Goal: Communication & Community: Connect with others

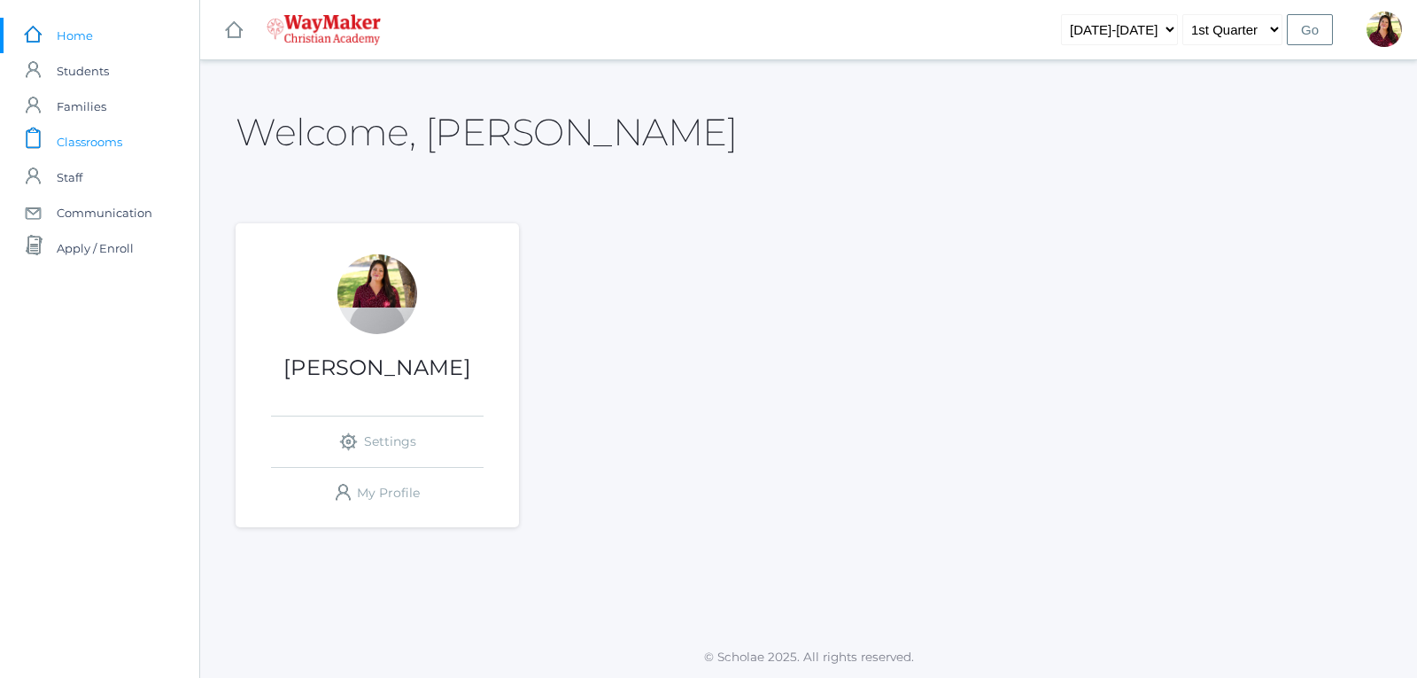
click at [85, 146] on span "Classrooms" at bounding box center [90, 141] width 66 height 35
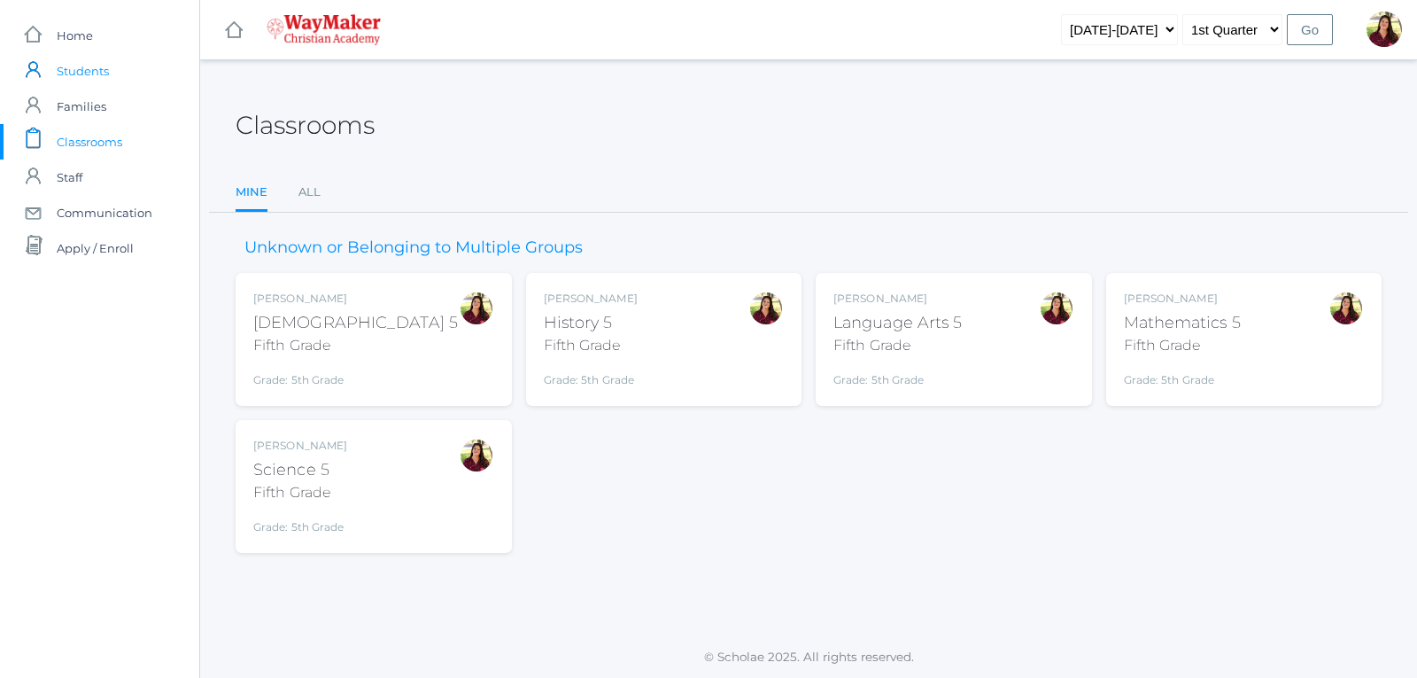
click at [120, 80] on link "icons/user/plain Created with Sketch. Students" at bounding box center [99, 70] width 199 height 35
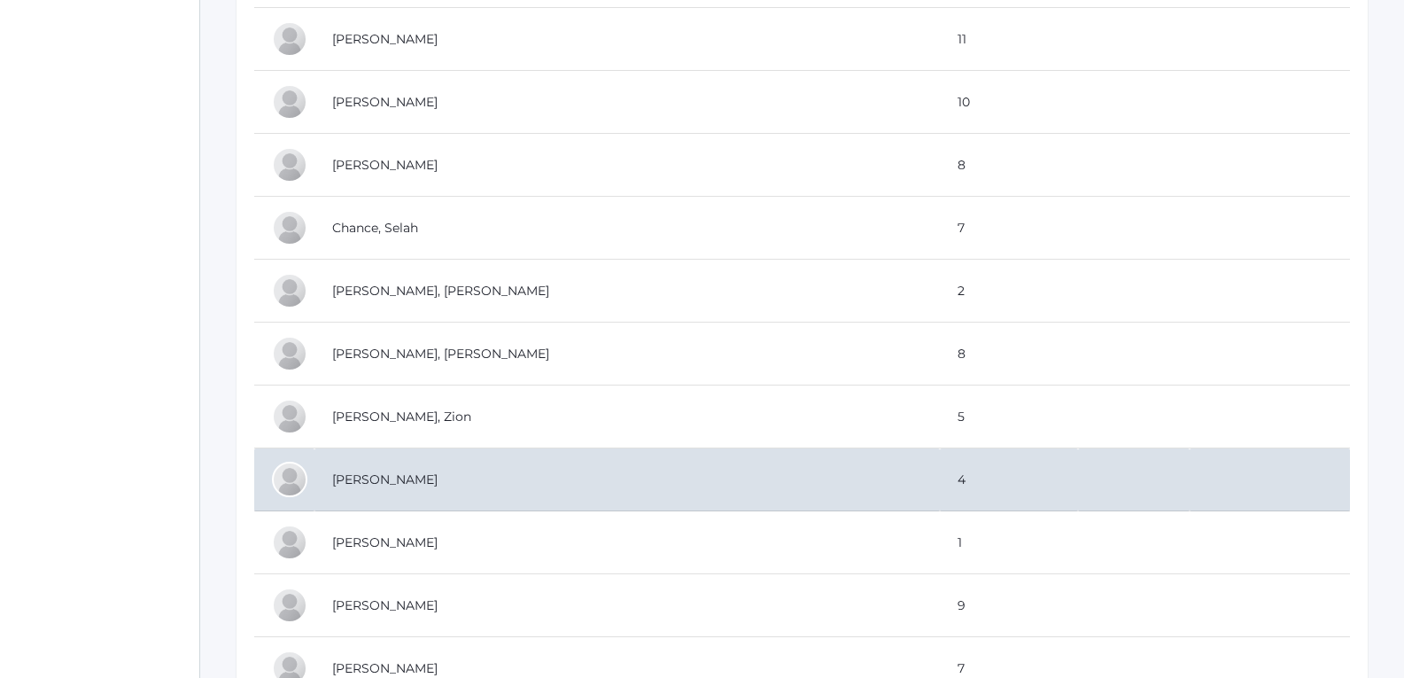
scroll to position [886, 0]
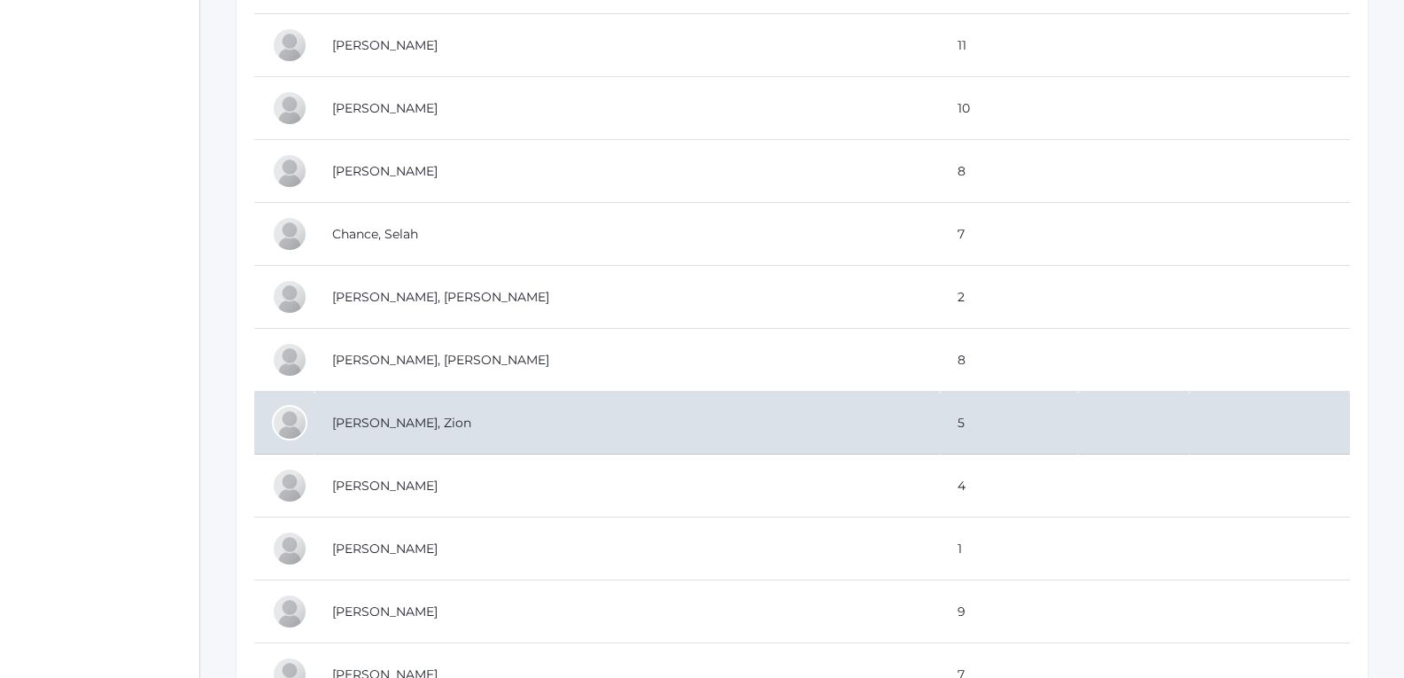
click at [620, 431] on td "[PERSON_NAME], Zion" at bounding box center [626, 422] width 625 height 63
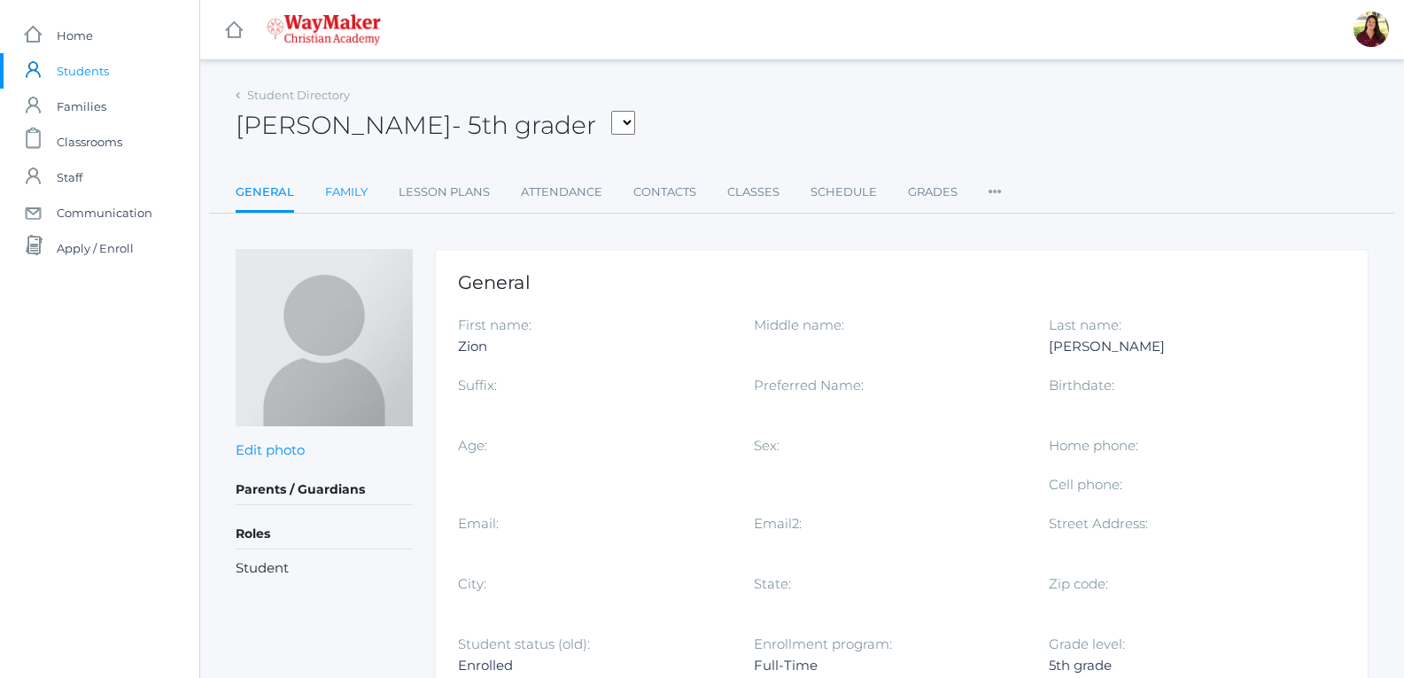
click at [331, 192] on link "Family" at bounding box center [346, 191] width 43 height 35
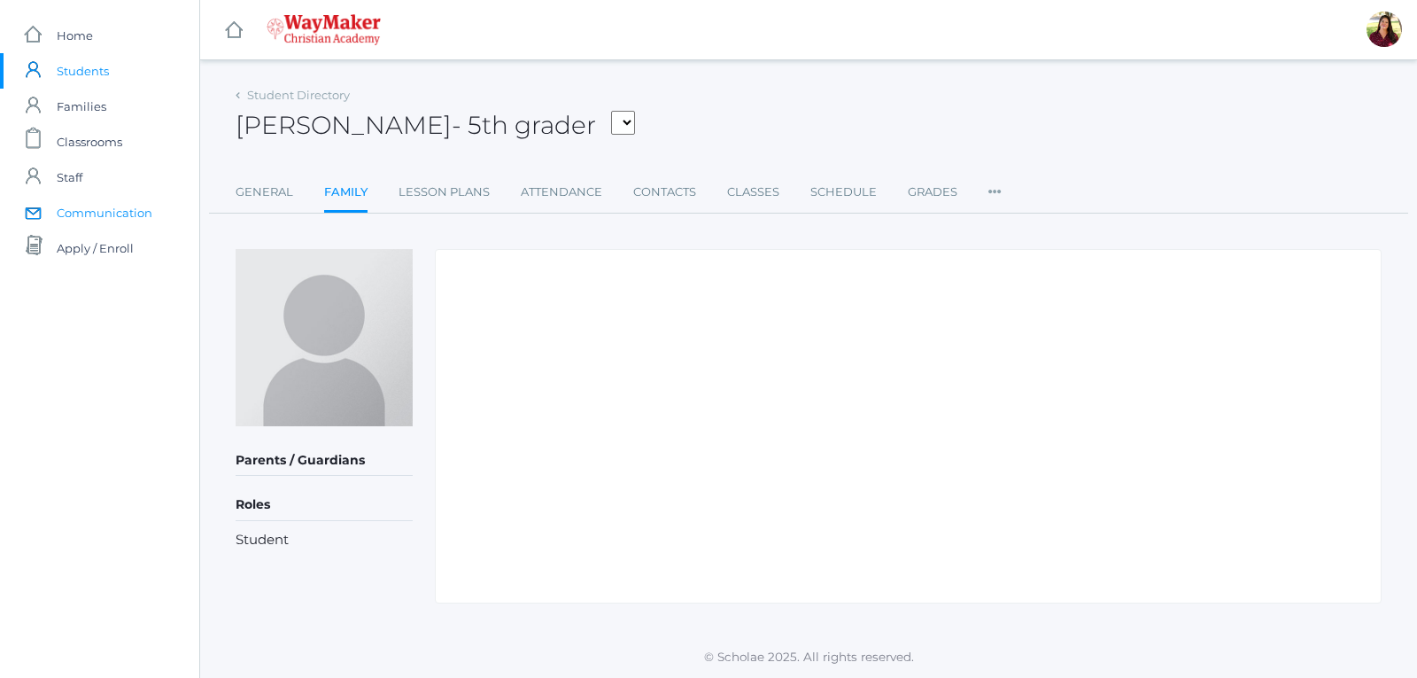
click at [163, 216] on link "icons/mail/message Created with Sketch. Communication" at bounding box center [99, 212] width 199 height 35
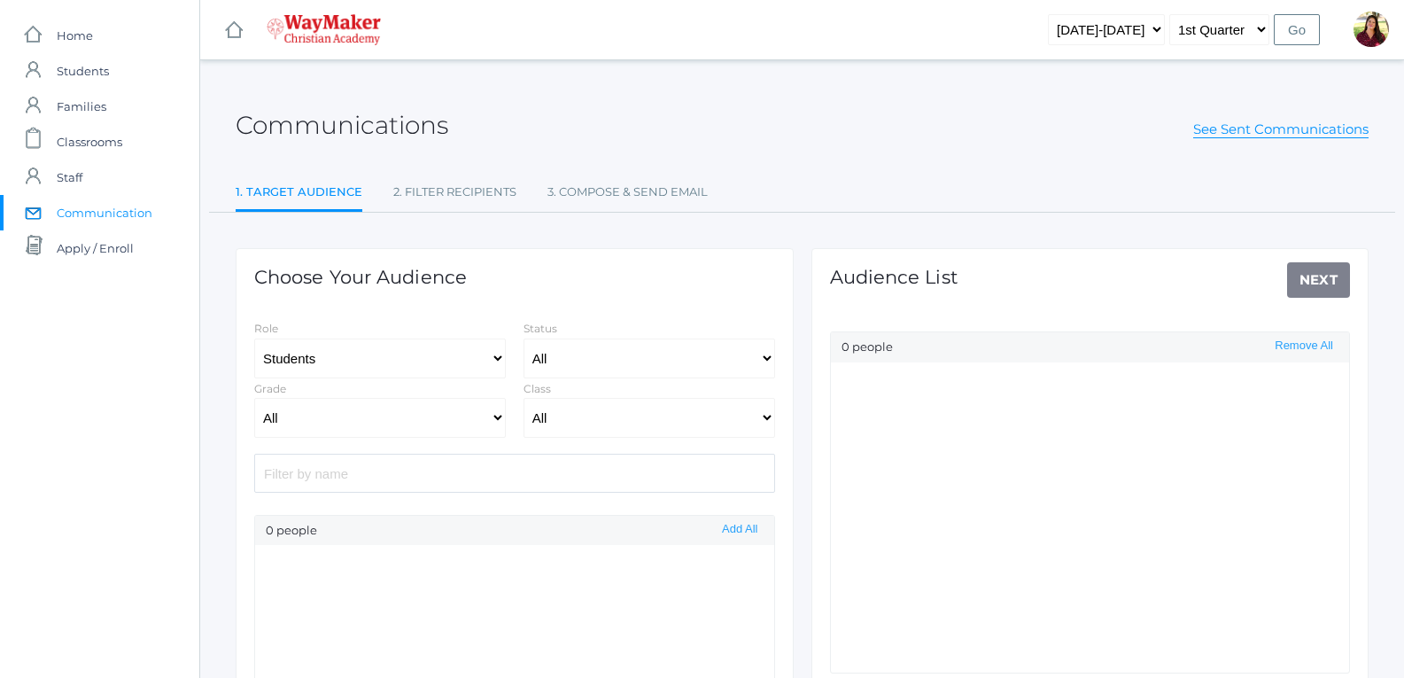
select select "Enrolled"
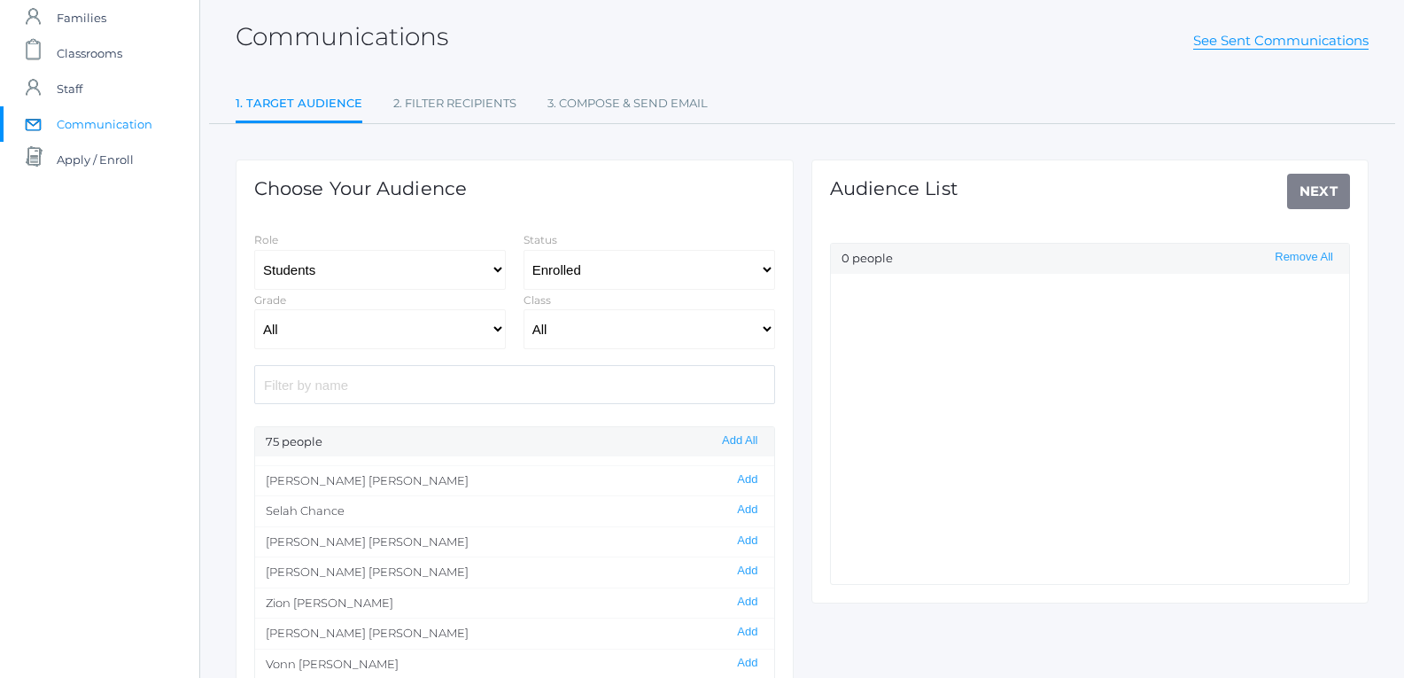
scroll to position [354, 0]
click at [361, 520] on li "[PERSON_NAME] Add" at bounding box center [514, 514] width 519 height 31
click at [316, 516] on li "[PERSON_NAME] Add" at bounding box center [514, 514] width 519 height 31
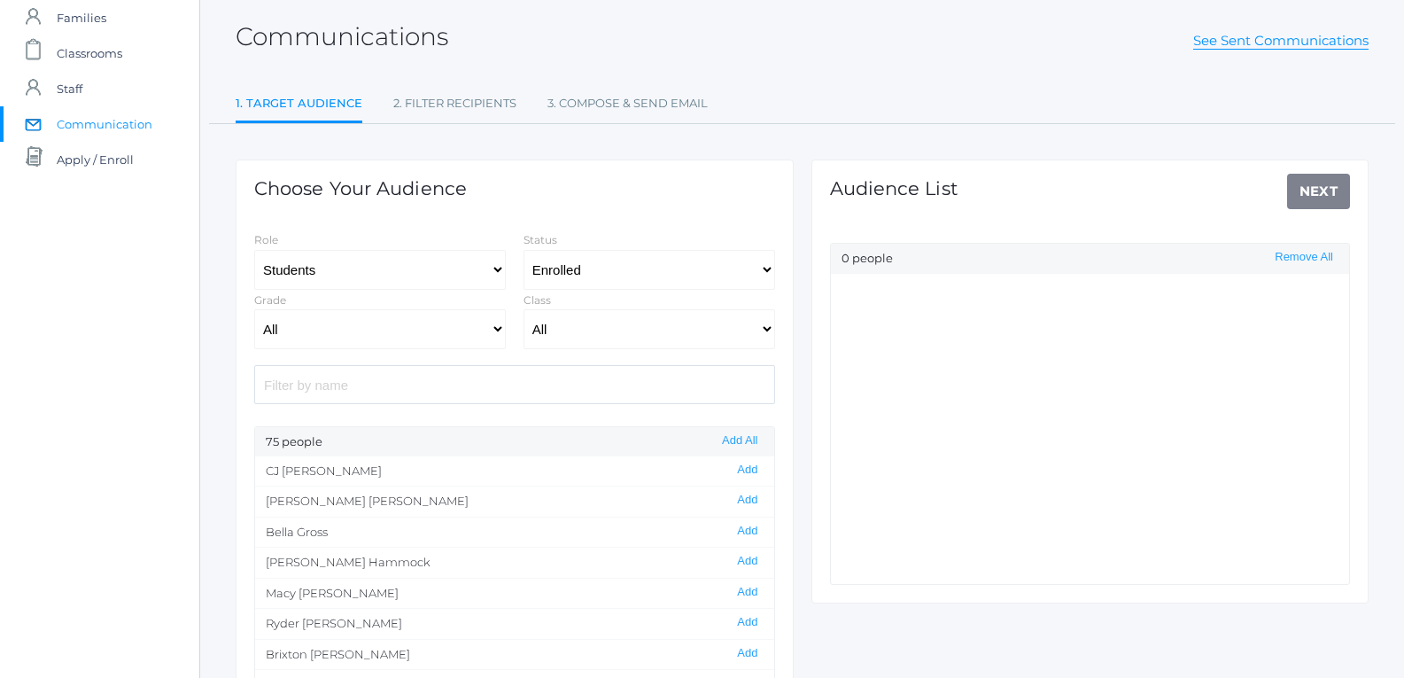
scroll to position [709, 0]
